Goal: Information Seeking & Learning: Learn about a topic

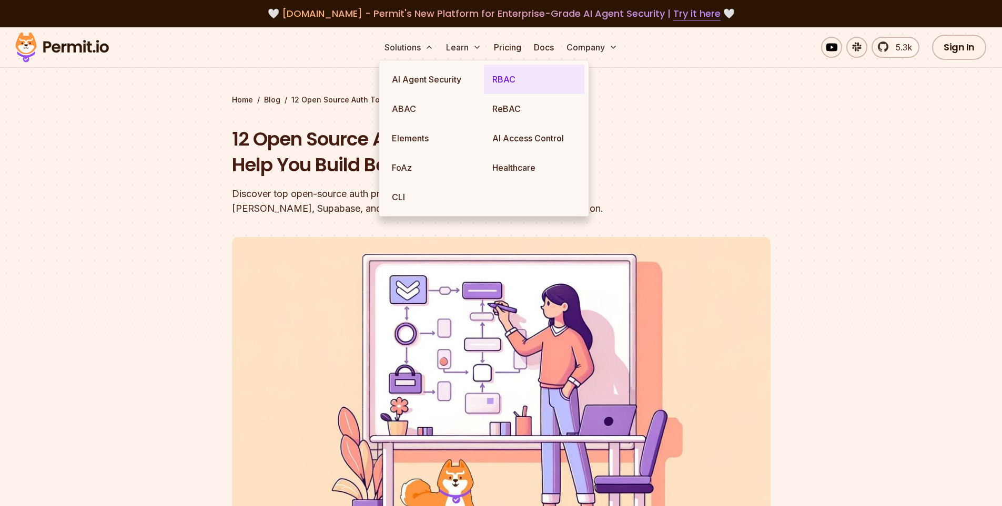
click at [518, 80] on link "RBAC" at bounding box center [534, 79] width 100 height 29
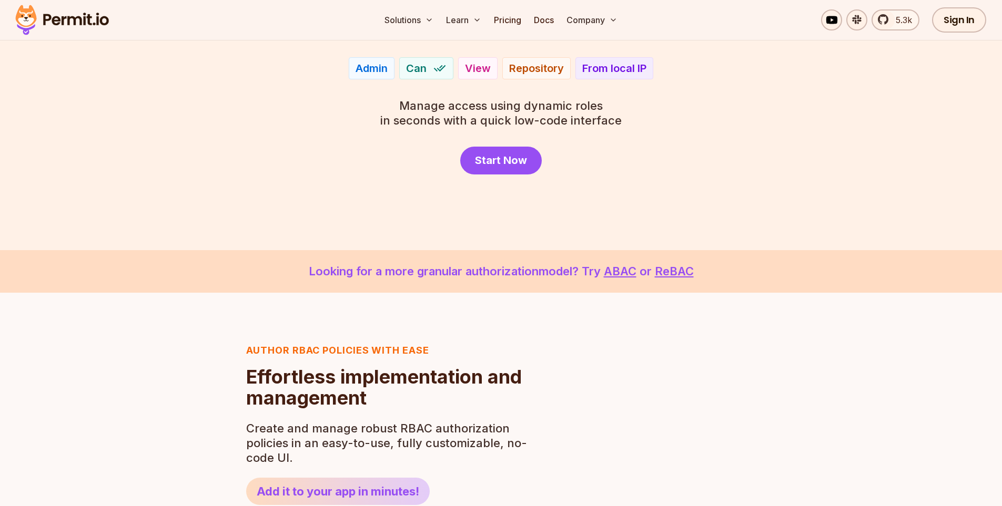
scroll to position [210, 0]
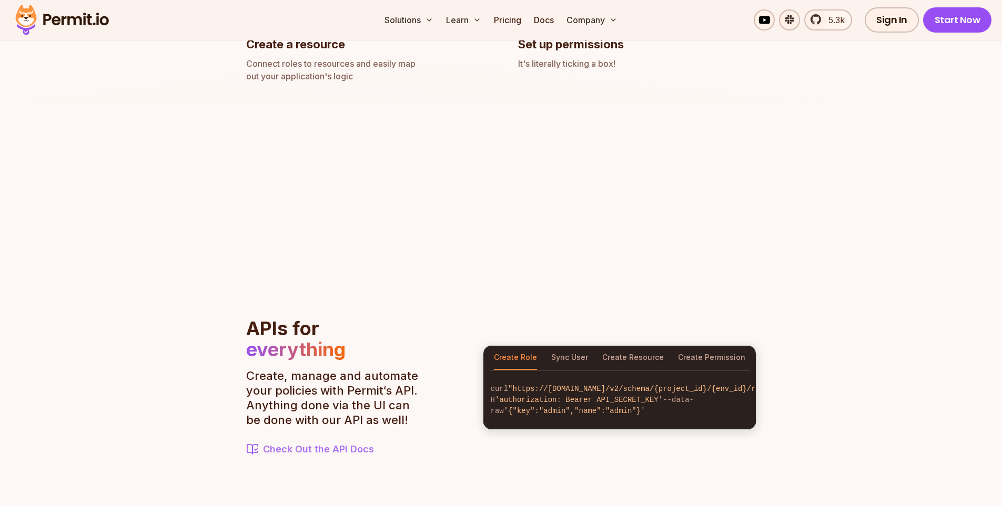
scroll to position [999, 0]
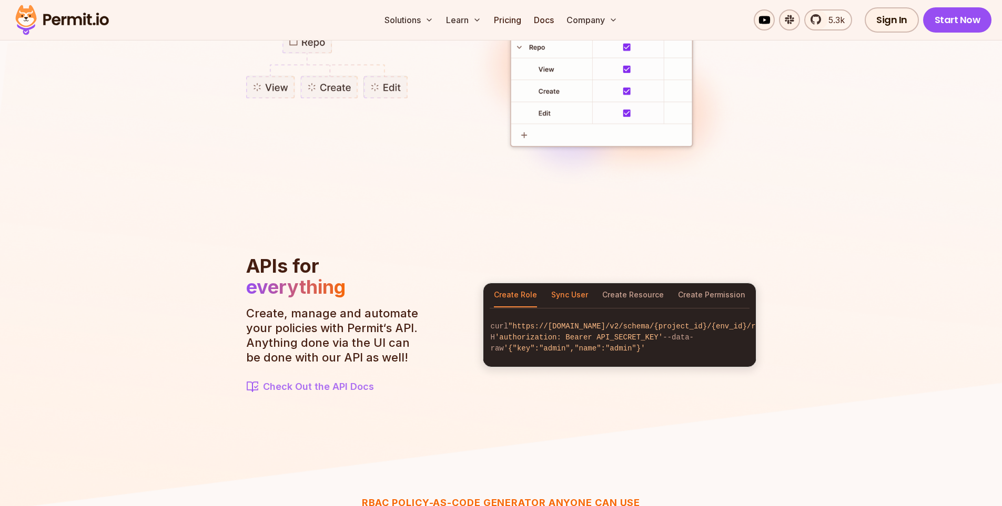
click at [578, 293] on button "Sync User" at bounding box center [569, 295] width 37 height 24
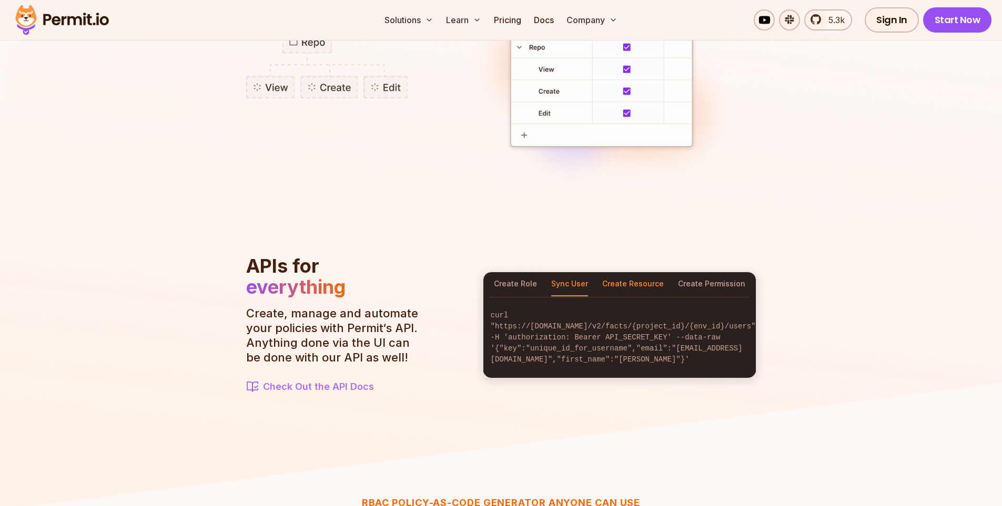
click at [627, 291] on button "Create Resource" at bounding box center [633, 284] width 62 height 24
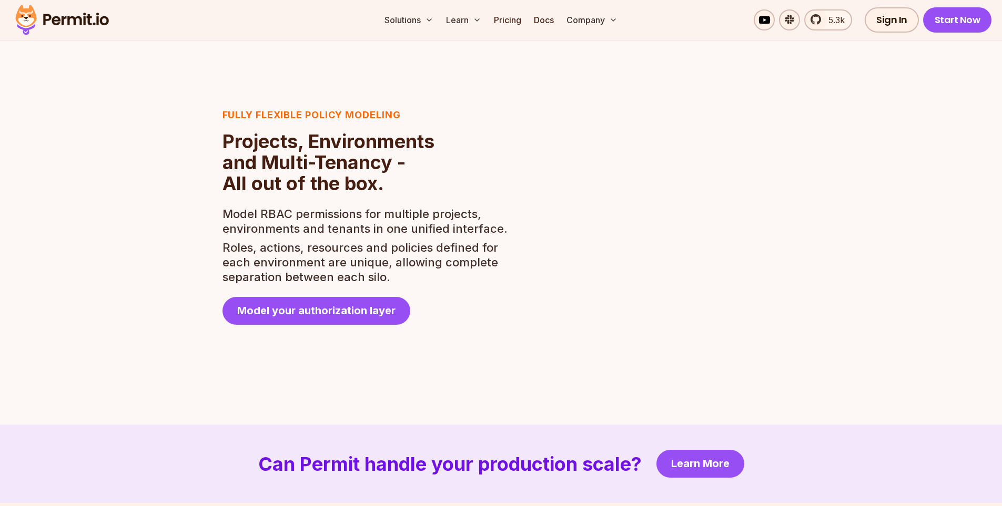
scroll to position [1735, 0]
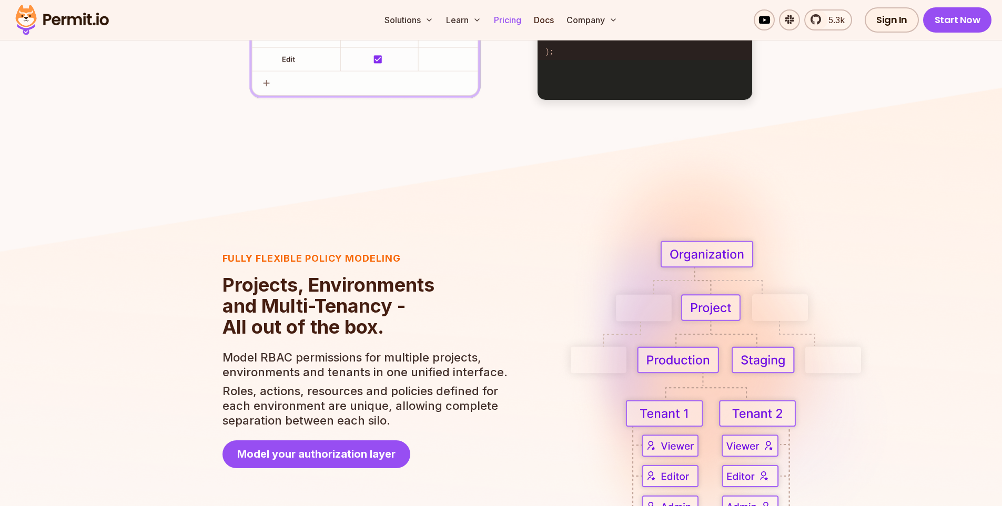
click at [509, 24] on link "Pricing" at bounding box center [507, 19] width 36 height 21
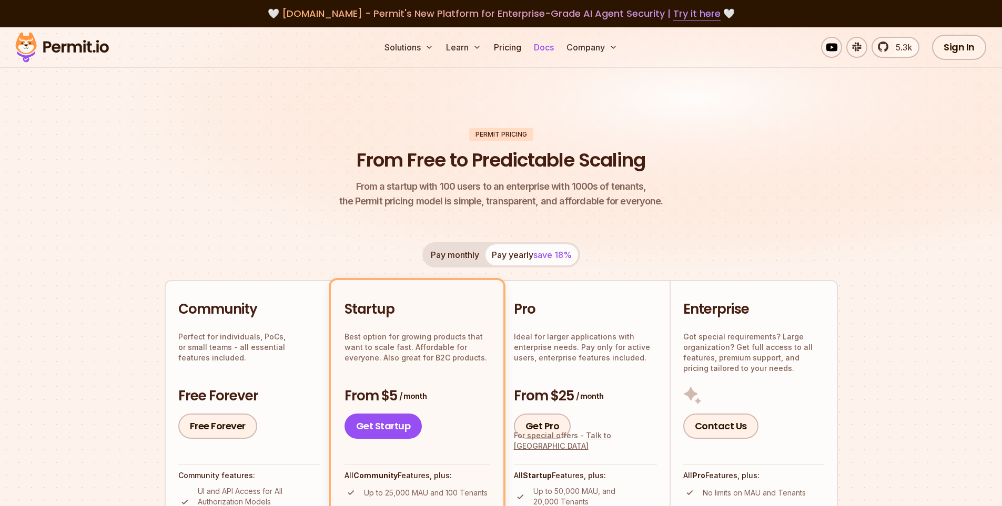
click at [545, 47] on link "Docs" at bounding box center [543, 47] width 28 height 21
